Goal: Transaction & Acquisition: Purchase product/service

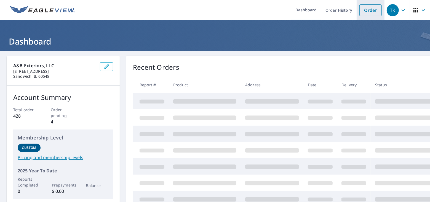
click at [363, 10] on link "Order" at bounding box center [371, 10] width 22 height 12
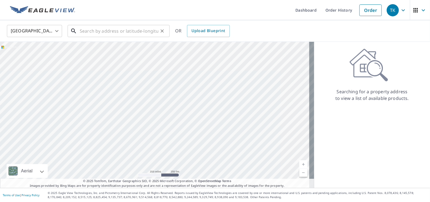
click at [97, 28] on input "text" at bounding box center [119, 30] width 79 height 15
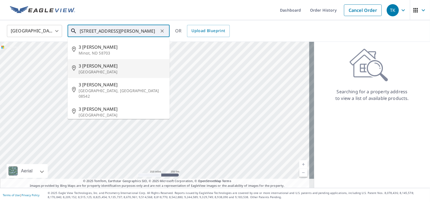
click at [101, 73] on p "[GEOGRAPHIC_DATA]" at bounding box center [122, 72] width 87 height 6
type input "[STREET_ADDRESS][PERSON_NAME]"
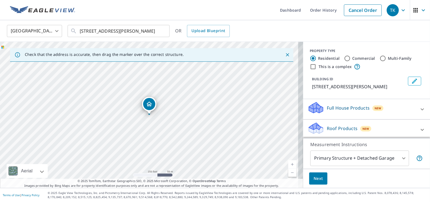
scroll to position [35, 0]
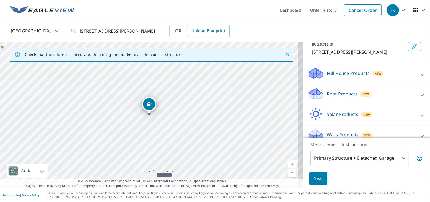
click at [340, 95] on p "Roof Products" at bounding box center [342, 93] width 31 height 7
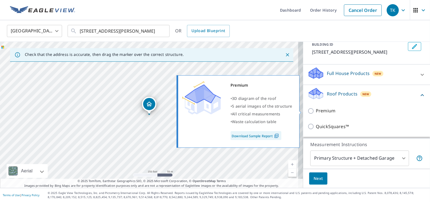
click at [323, 111] on p "Premium" at bounding box center [326, 110] width 20 height 7
click at [316, 111] on input "Premium" at bounding box center [312, 110] width 8 height 7
checkbox input "true"
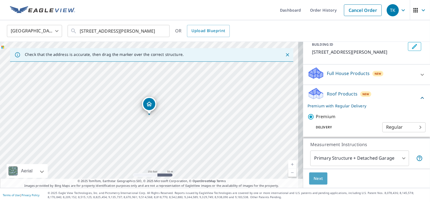
click at [314, 179] on span "Next" at bounding box center [318, 178] width 9 height 7
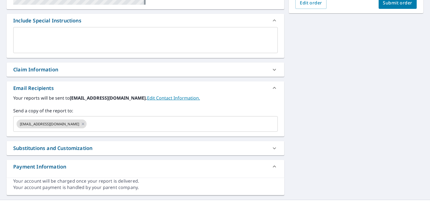
scroll to position [69, 0]
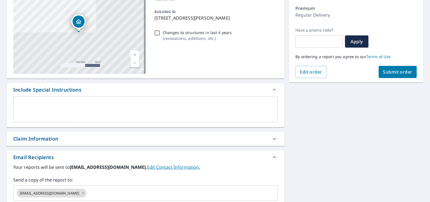
click at [392, 69] on span "Submit order" at bounding box center [398, 72] width 30 height 6
